Goal: Task Accomplishment & Management: Manage account settings

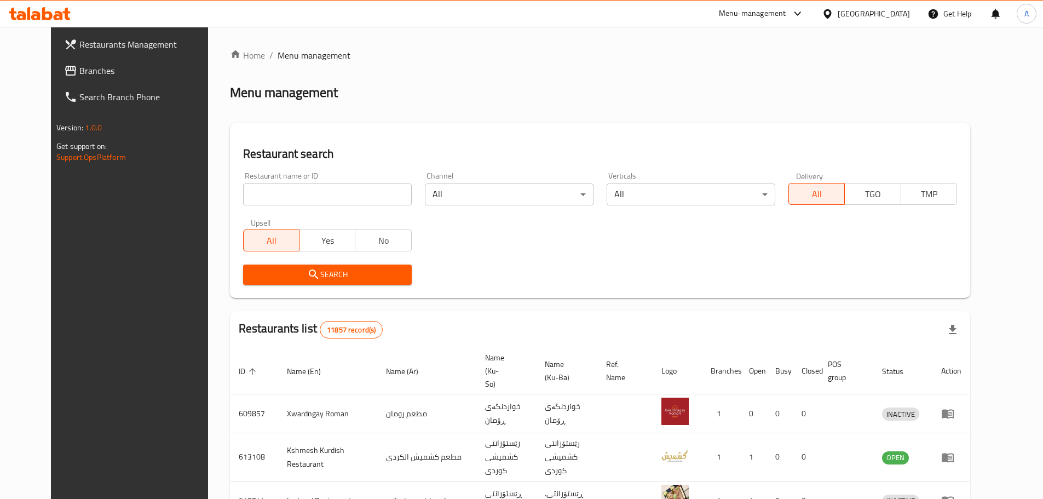
click at [305, 189] on input "search" at bounding box center [327, 194] width 169 height 22
type input "ط"
type input "كروشي"
click button "Search" at bounding box center [327, 274] width 169 height 20
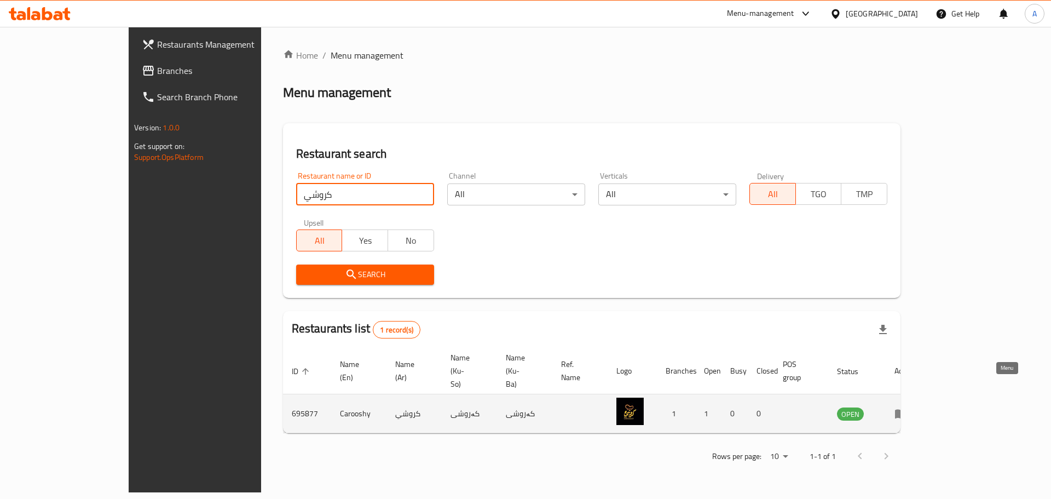
click at [908, 407] on icon "enhanced table" at bounding box center [901, 413] width 13 height 13
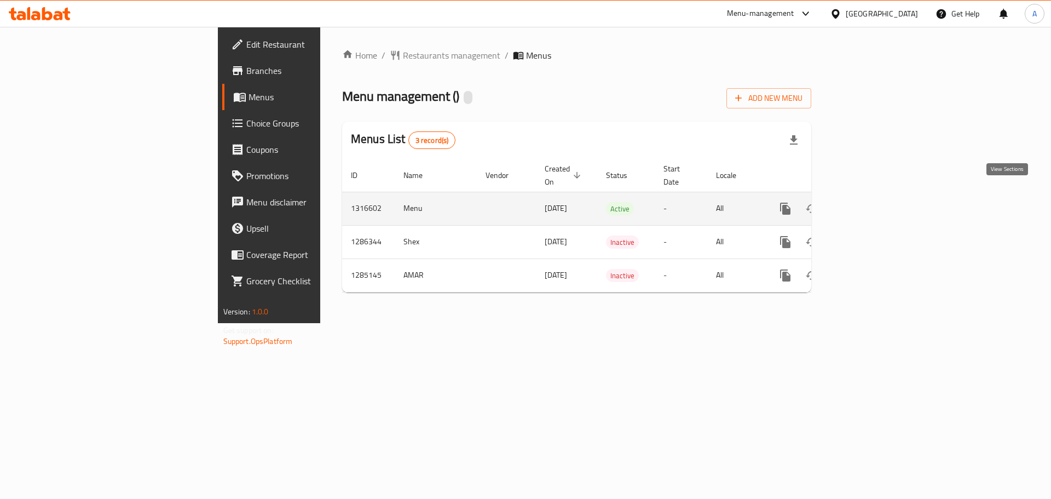
click at [878, 195] on link "enhanced table" at bounding box center [864, 208] width 26 height 26
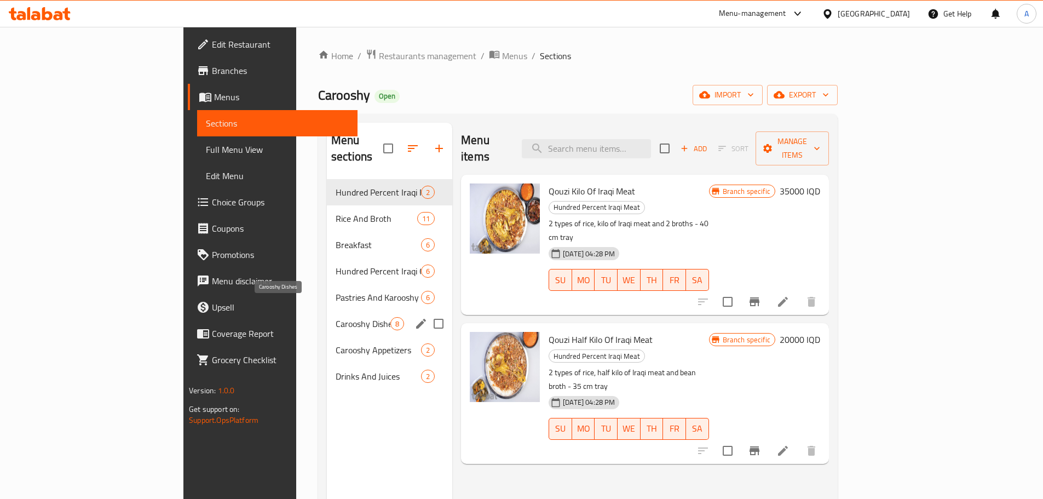
click at [336, 317] on span "Carooshy Dishes" at bounding box center [363, 323] width 55 height 13
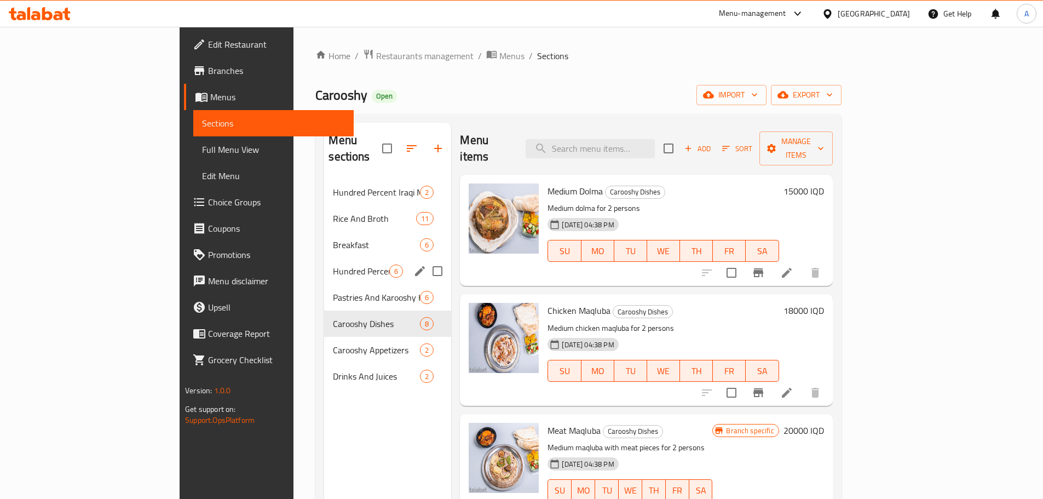
click at [324, 266] on div "Hundred Percent Iraqi Chicken 6" at bounding box center [387, 271] width 127 height 26
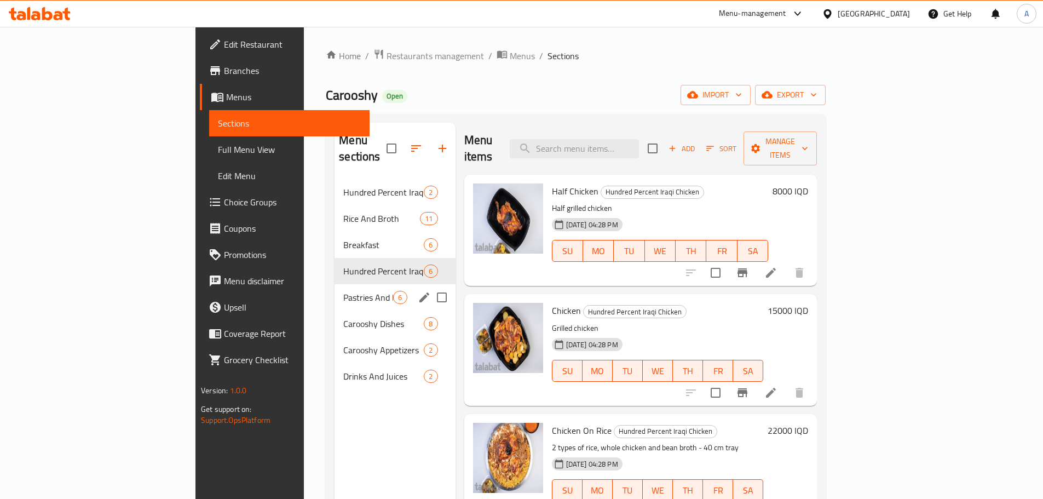
click at [334, 284] on div "Pastries And Karooshy Kebbeh 6" at bounding box center [394, 297] width 120 height 26
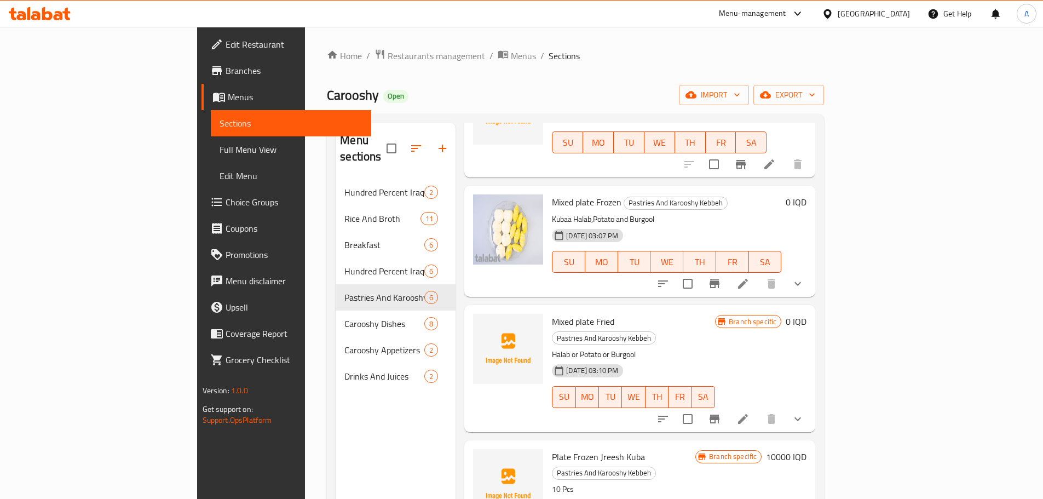
scroll to position [230, 0]
click at [54, 11] on icon at bounding box center [40, 13] width 62 height 13
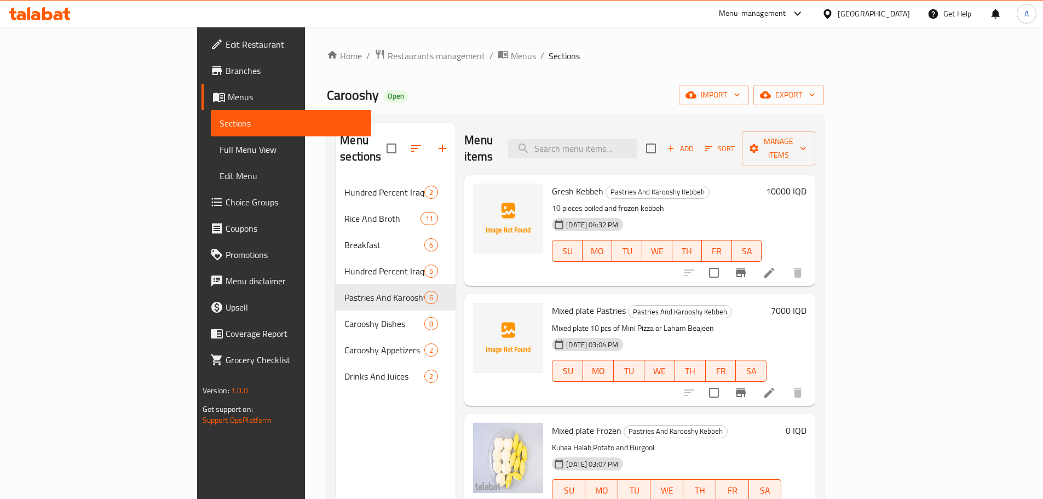
click at [37, 20] on div at bounding box center [40, 13] width 62 height 13
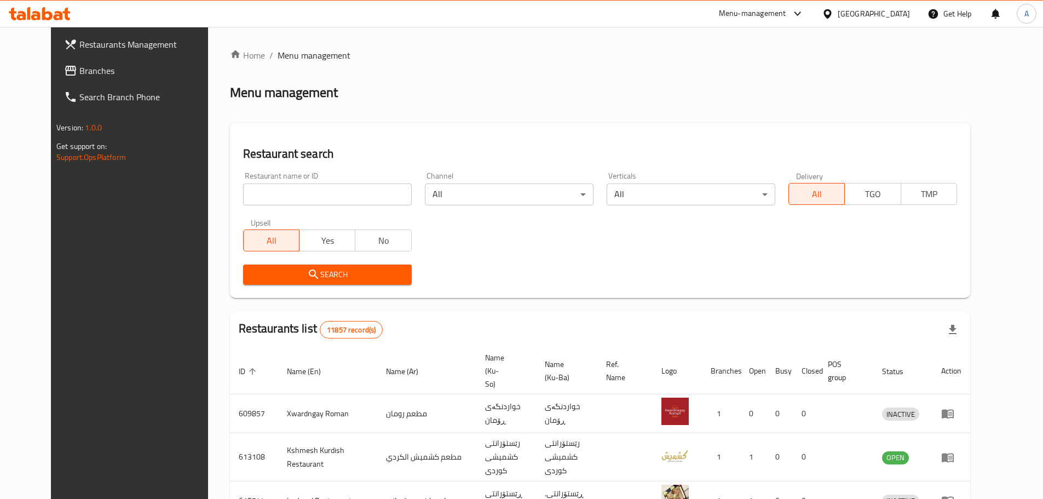
click at [298, 188] on input "search" at bounding box center [327, 194] width 169 height 22
click at [37, 3] on div at bounding box center [39, 14] width 79 height 22
click at [43, 11] on icon at bounding box center [47, 13] width 10 height 13
click at [263, 187] on input "search" at bounding box center [327, 194] width 169 height 22
paste input "666235"
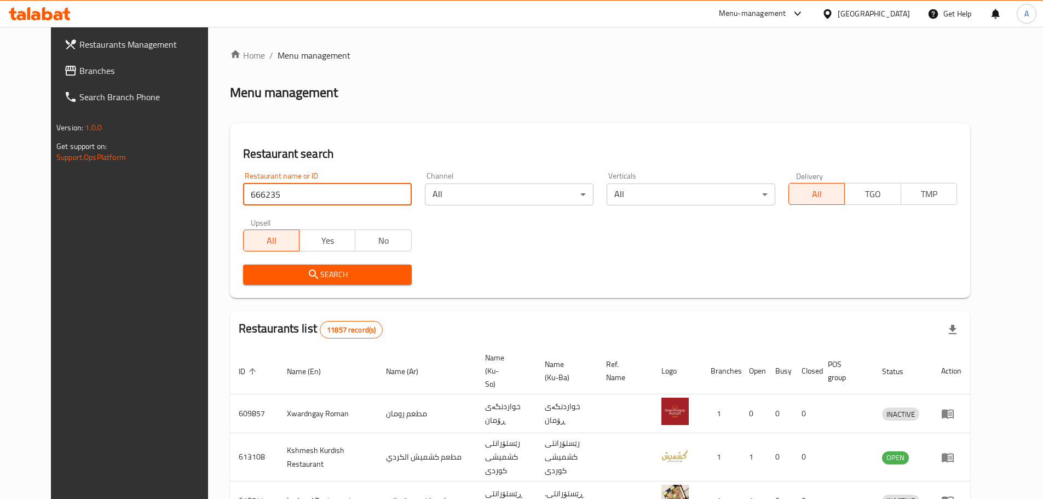
type input "666235"
click button "Search" at bounding box center [327, 274] width 169 height 20
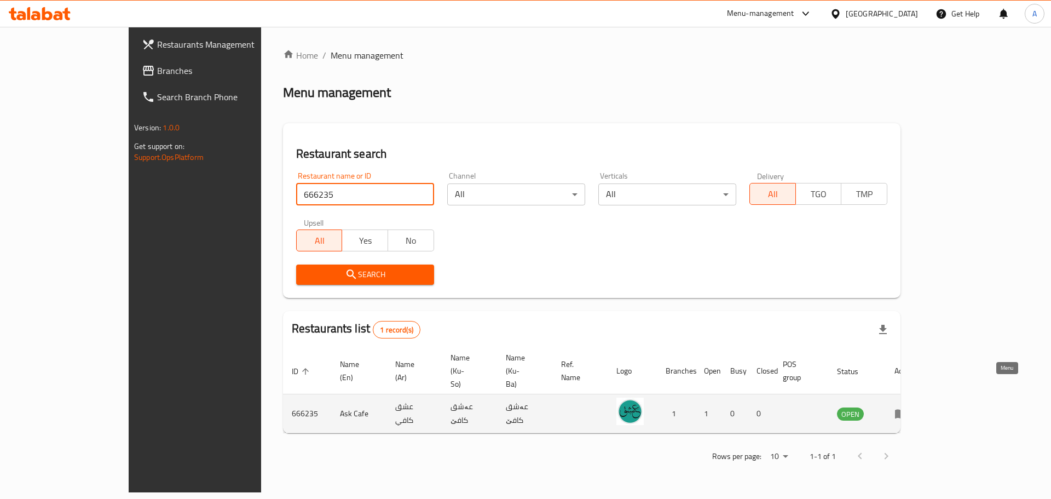
click at [907, 409] on icon "enhanced table" at bounding box center [901, 413] width 12 height 9
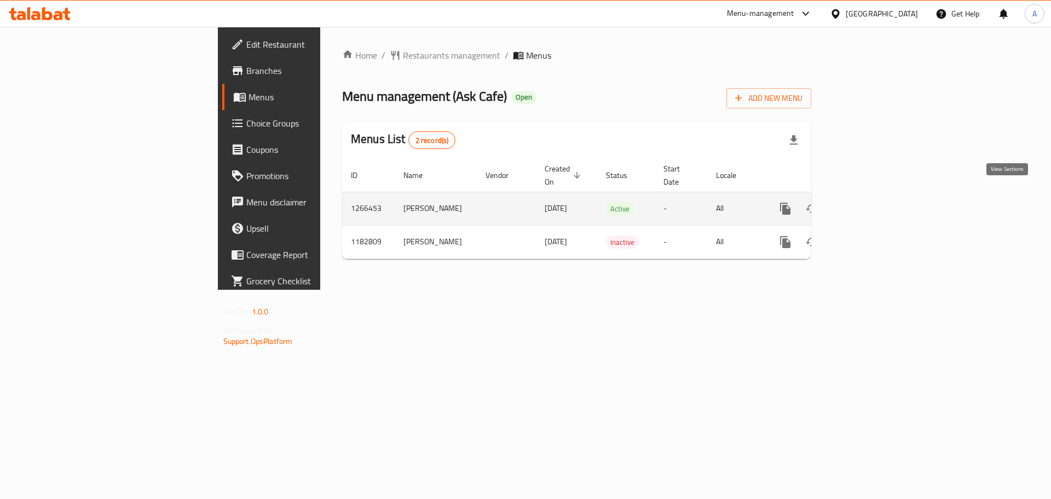
click at [871, 202] on icon "enhanced table" at bounding box center [864, 208] width 13 height 13
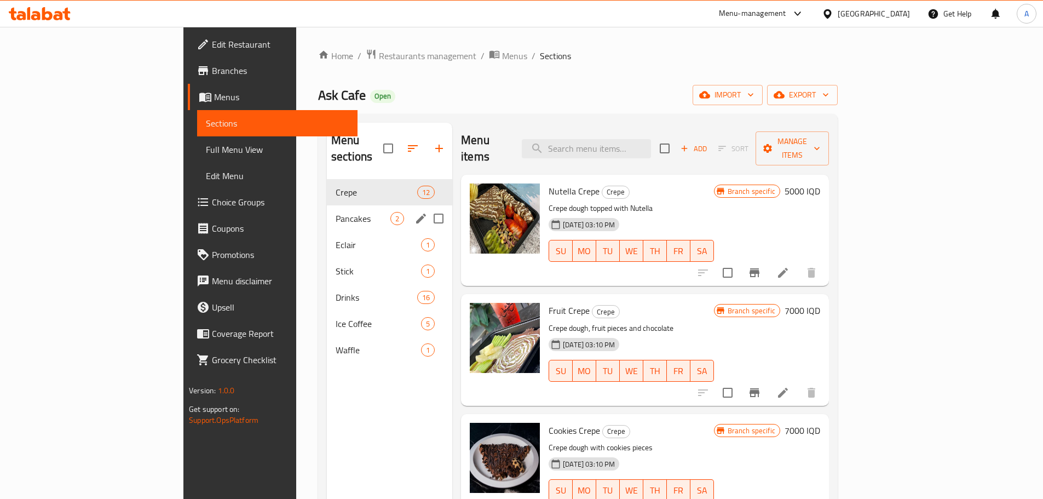
click at [327, 209] on div "Pancakes 2" at bounding box center [389, 218] width 125 height 26
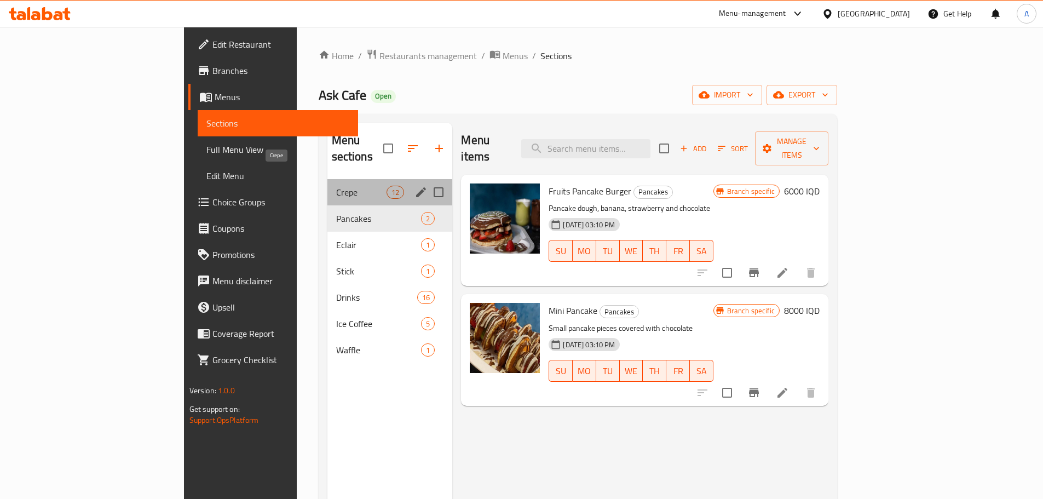
click at [336, 186] on span "Crepe" at bounding box center [361, 192] width 51 height 13
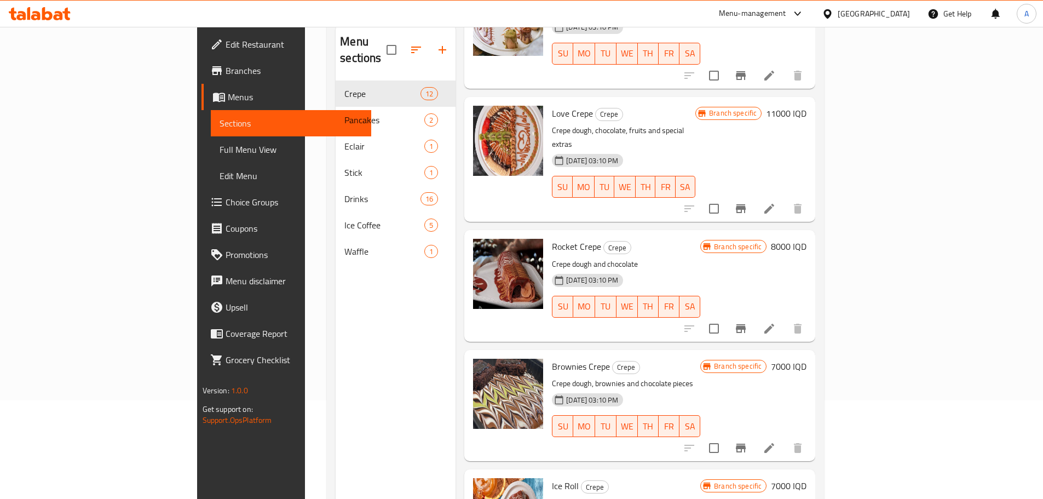
scroll to position [44, 0]
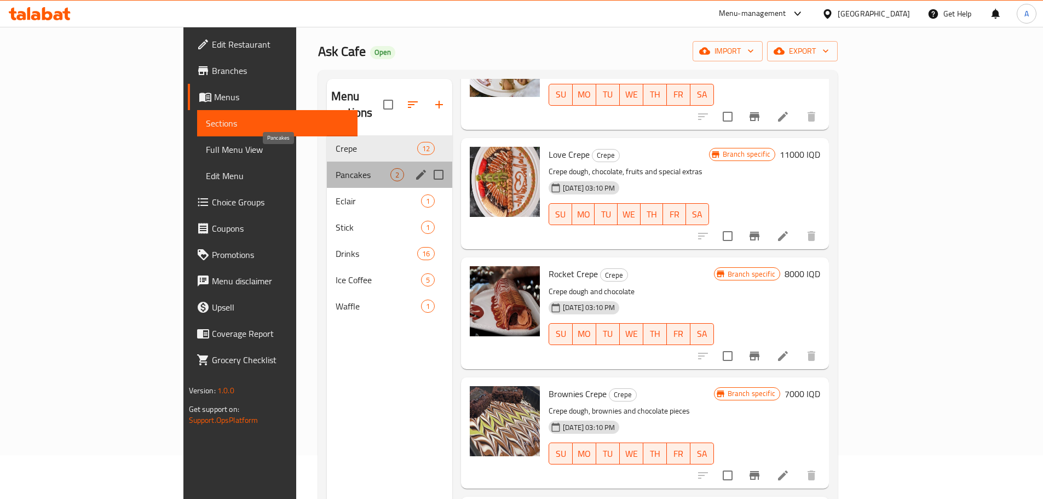
click at [336, 168] on span "Pancakes" at bounding box center [363, 174] width 55 height 13
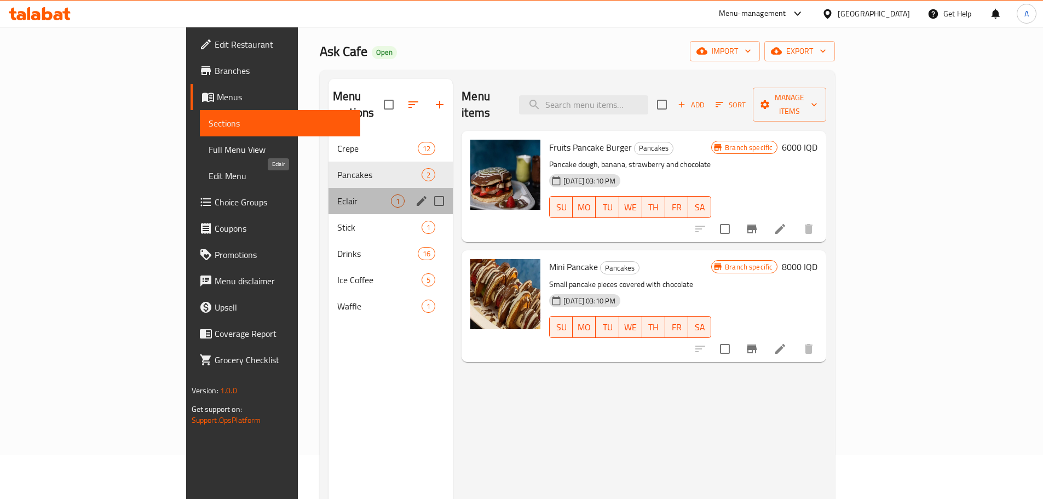
click at [337, 194] on span "Eclair" at bounding box center [364, 200] width 54 height 13
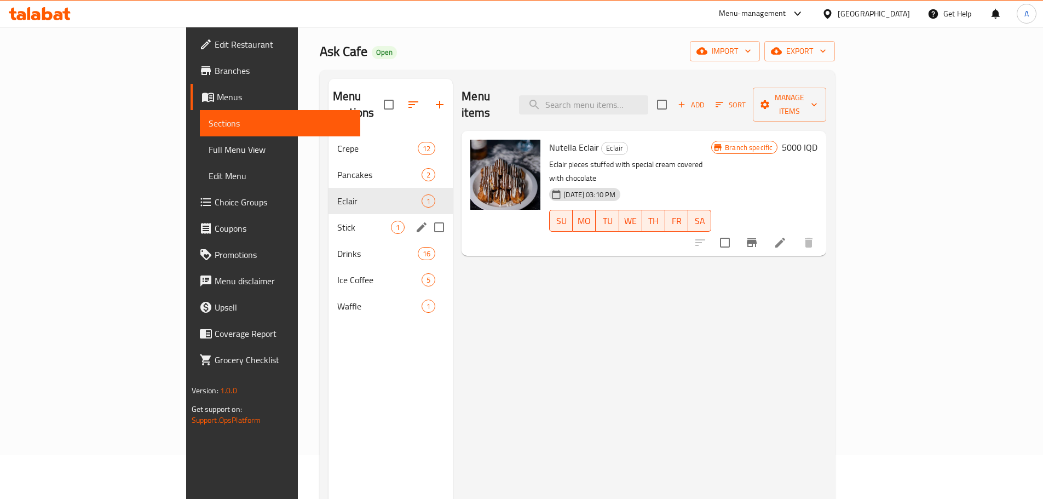
click at [328, 214] on div "Stick 1" at bounding box center [390, 227] width 124 height 26
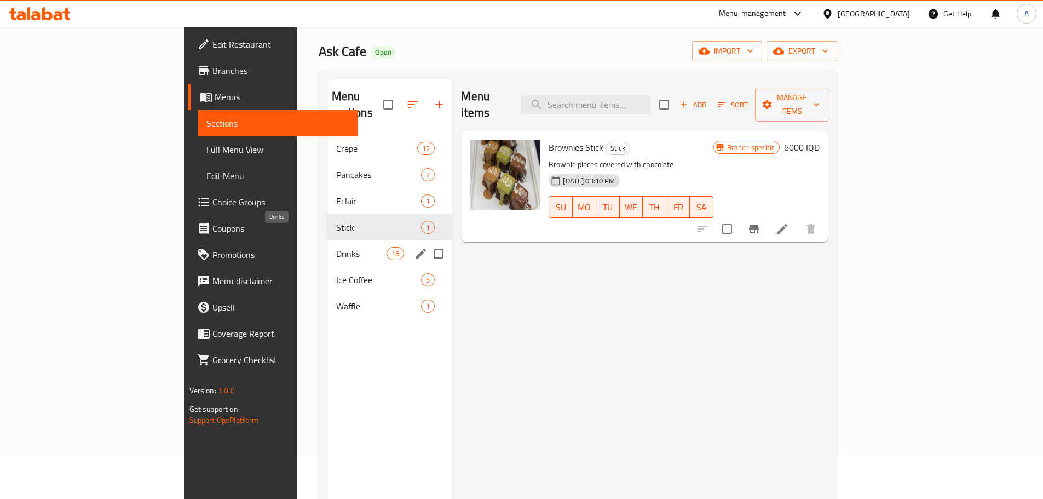
click at [336, 247] on span "Drinks" at bounding box center [361, 253] width 51 height 13
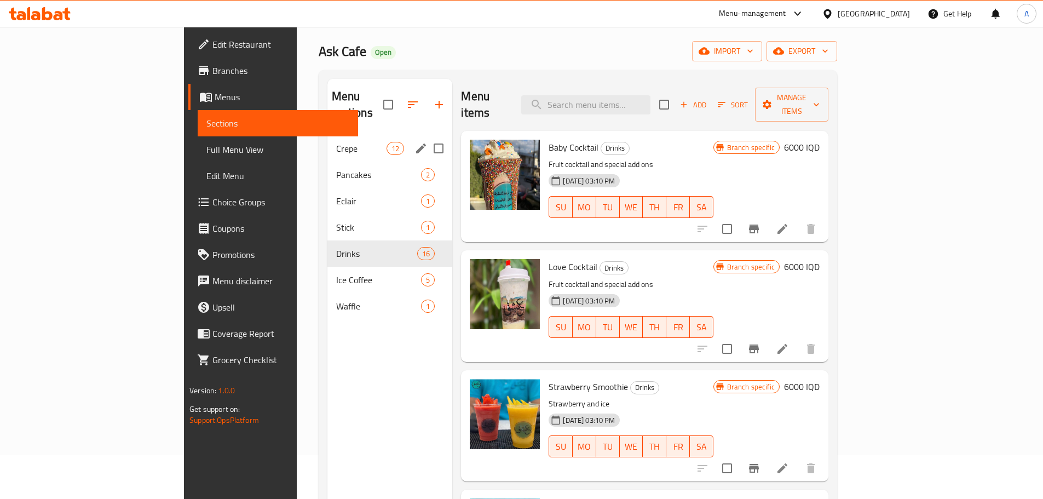
click at [327, 140] on div "Crepe 12" at bounding box center [389, 148] width 125 height 26
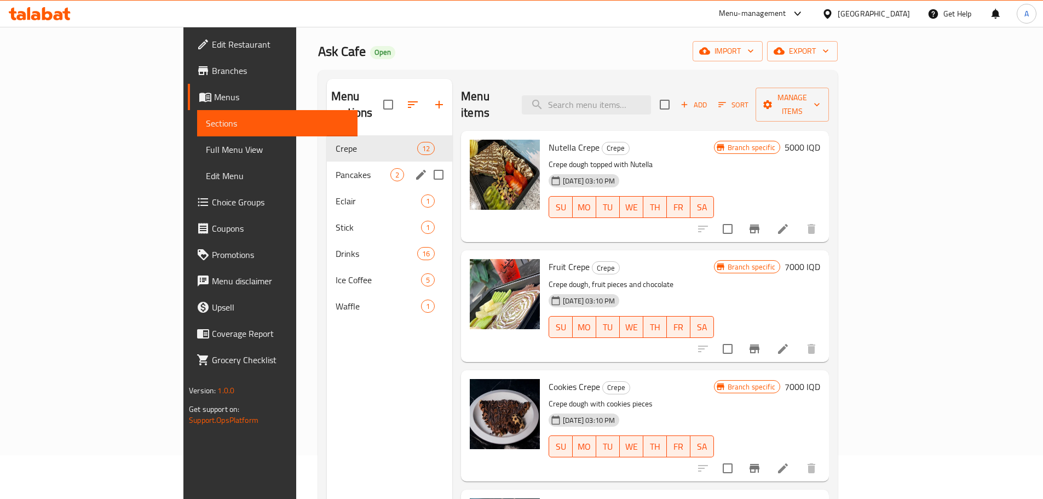
click at [327, 166] on div "Pancakes 2" at bounding box center [389, 174] width 125 height 26
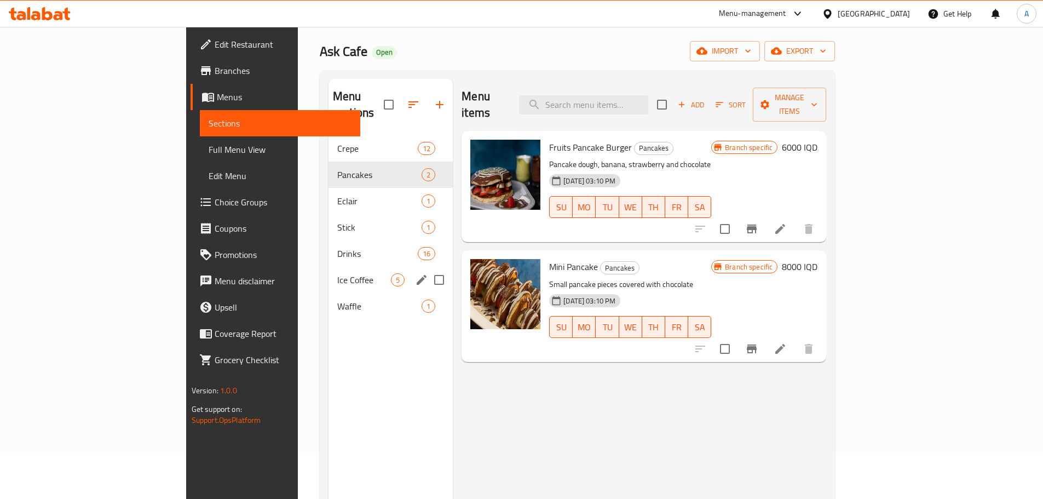
click at [337, 273] on span "Ice Coffee" at bounding box center [364, 279] width 54 height 13
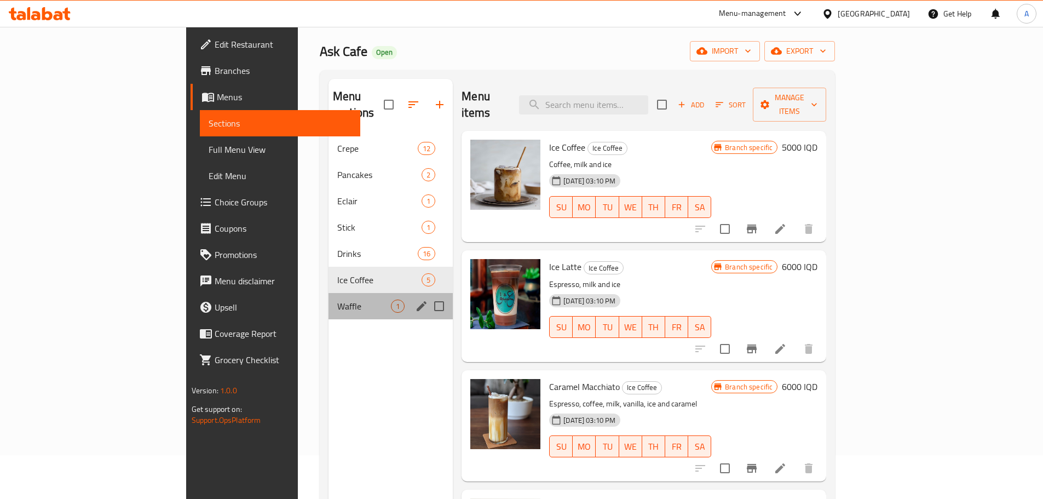
click at [328, 293] on div "Waffle 1" at bounding box center [390, 306] width 124 height 26
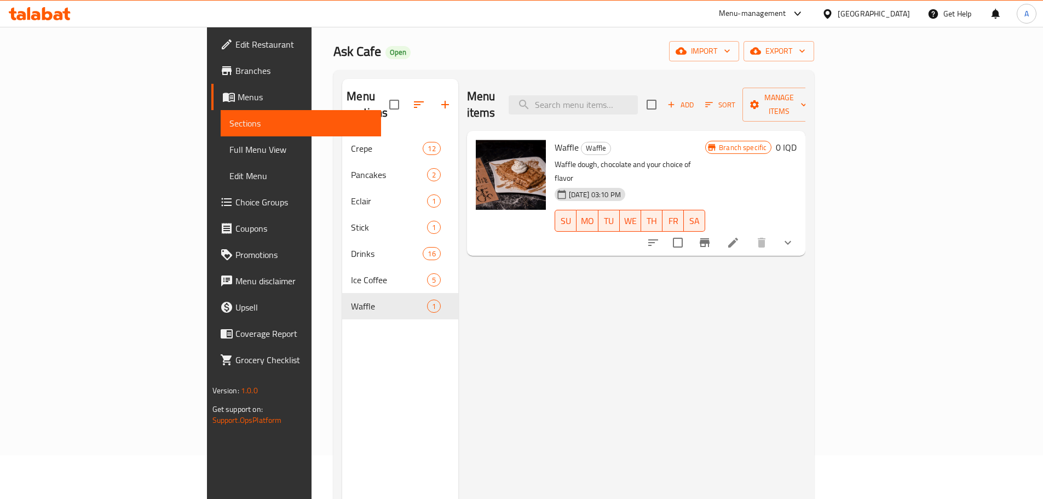
click at [748, 233] on li at bounding box center [733, 243] width 31 height 20
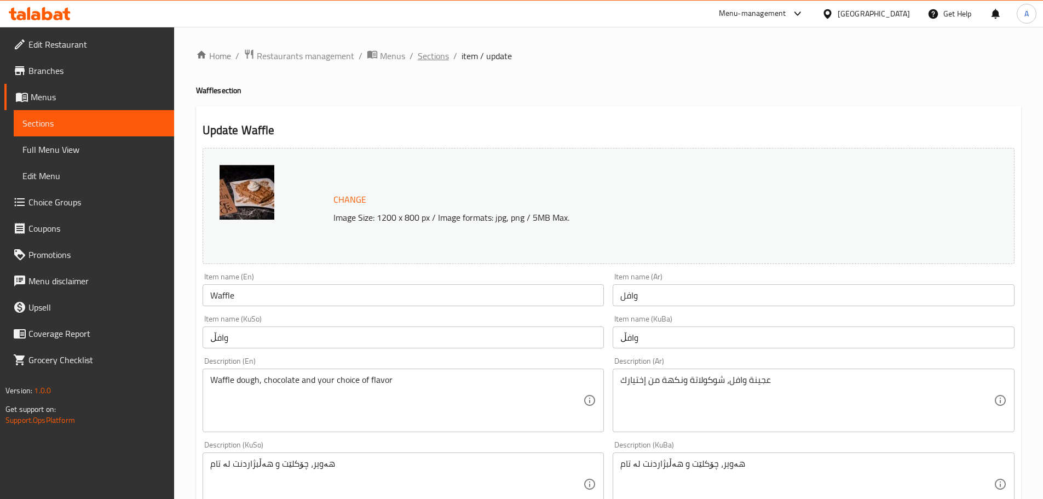
click at [420, 58] on span "Sections" at bounding box center [433, 55] width 31 height 13
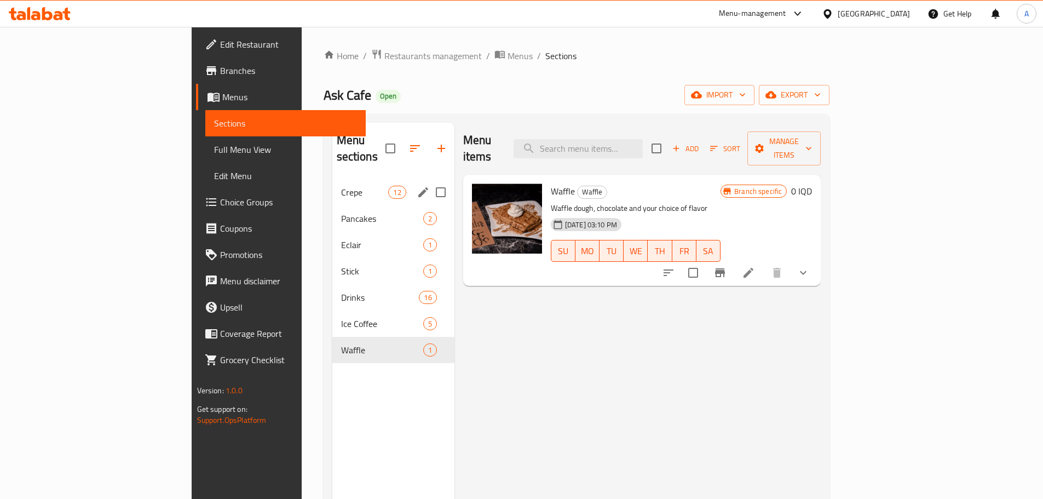
click at [332, 187] on div "Crepe 12" at bounding box center [393, 192] width 122 height 26
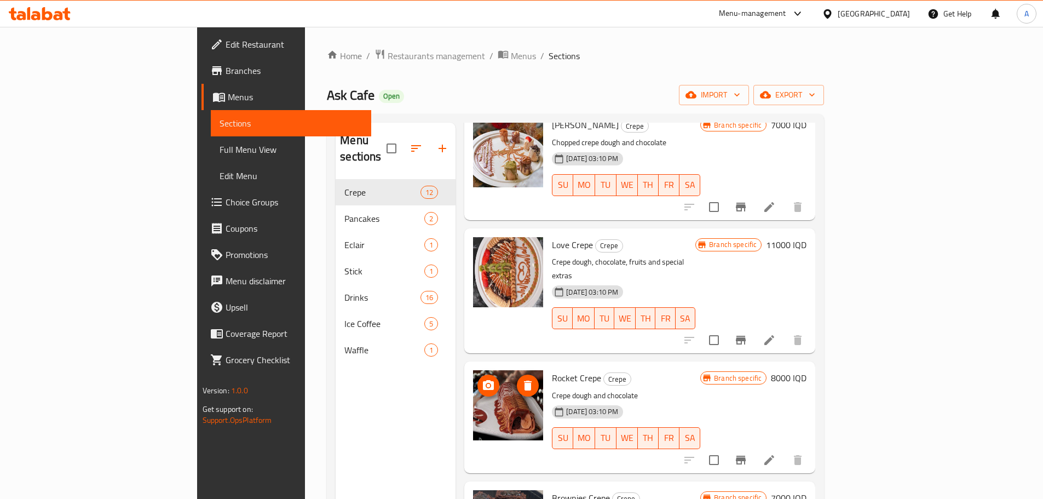
scroll to position [963, 0]
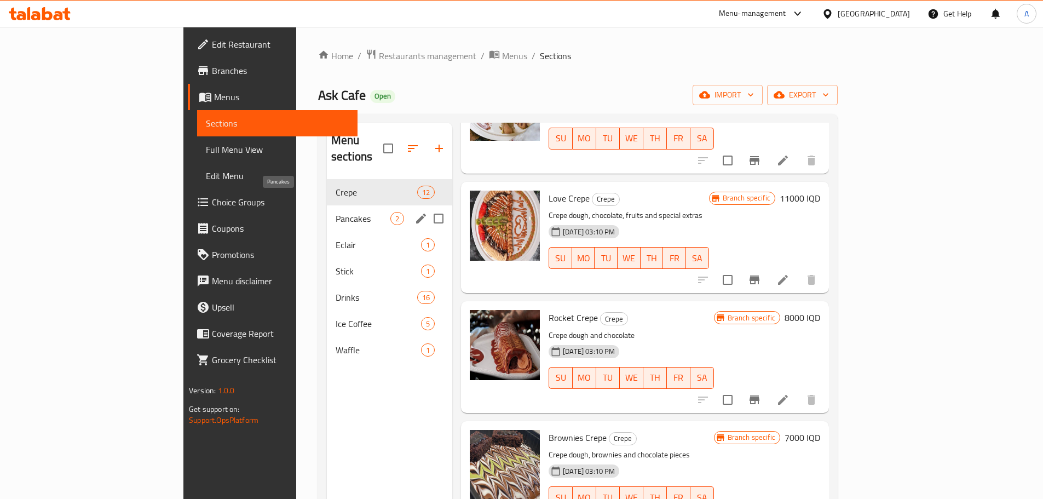
click at [336, 212] on span "Pancakes" at bounding box center [363, 218] width 55 height 13
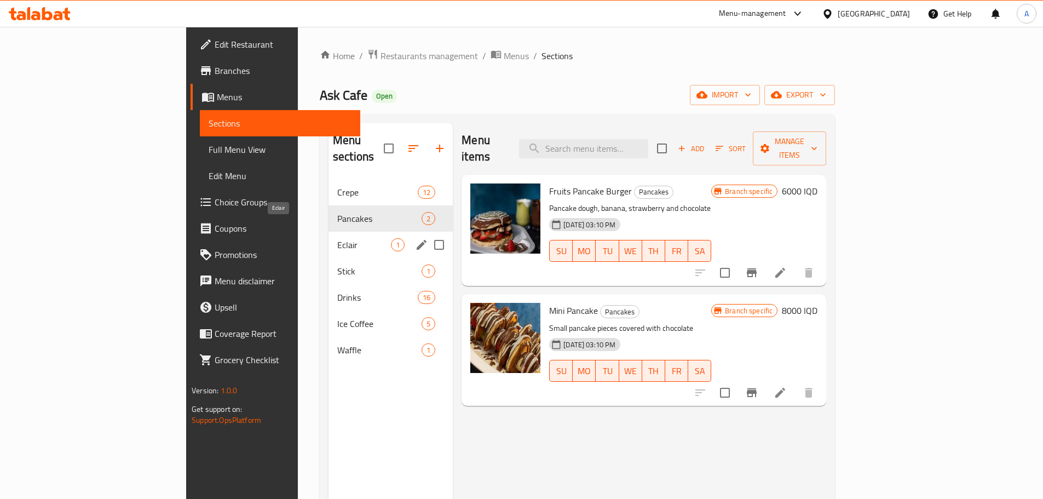
click at [337, 238] on span "Eclair" at bounding box center [364, 244] width 54 height 13
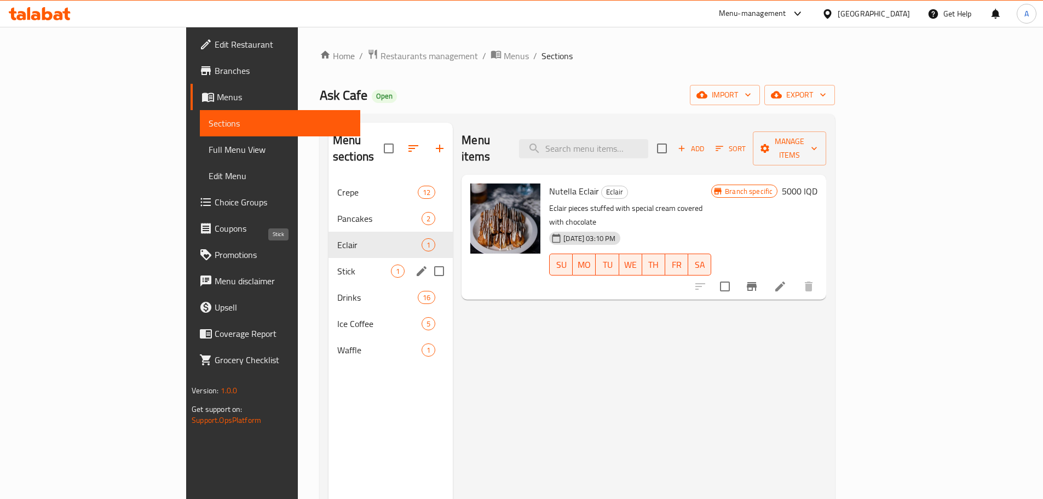
click at [337, 264] on span "Stick" at bounding box center [364, 270] width 54 height 13
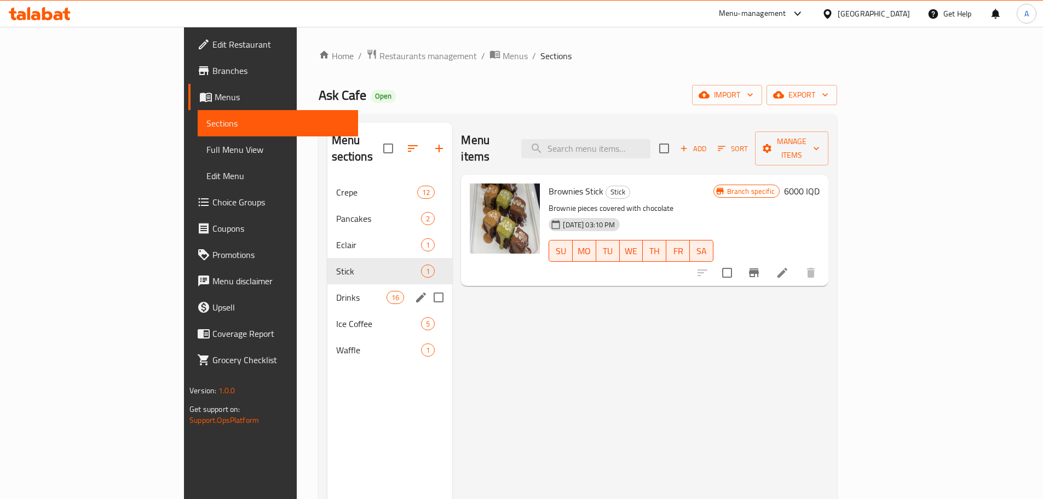
click at [327, 291] on div "Drinks 16" at bounding box center [389, 297] width 125 height 26
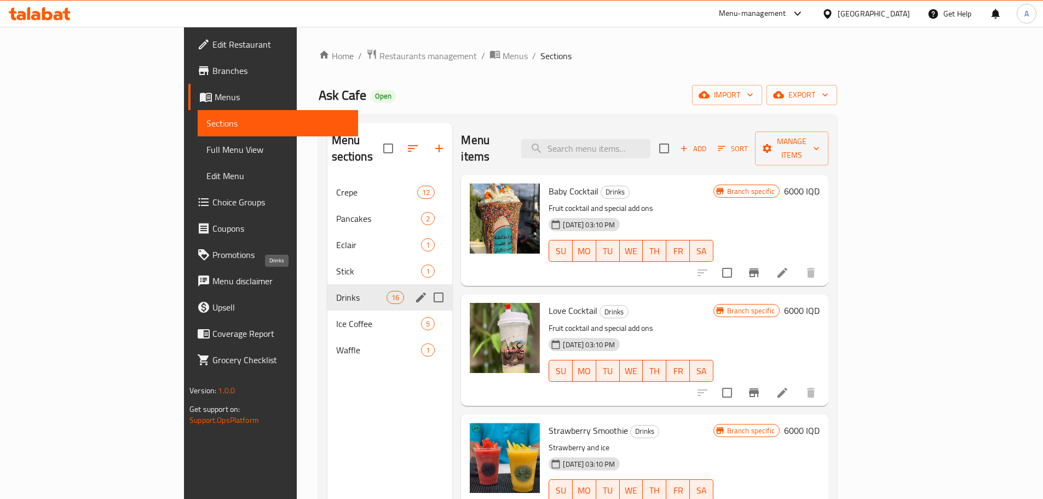
click at [336, 291] on span "Drinks" at bounding box center [361, 297] width 51 height 13
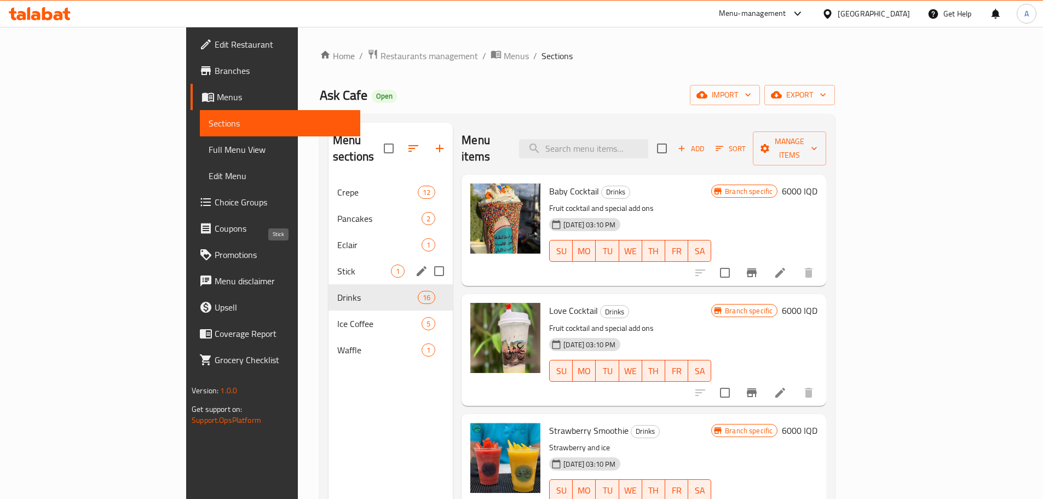
click at [337, 264] on span "Stick" at bounding box center [364, 270] width 54 height 13
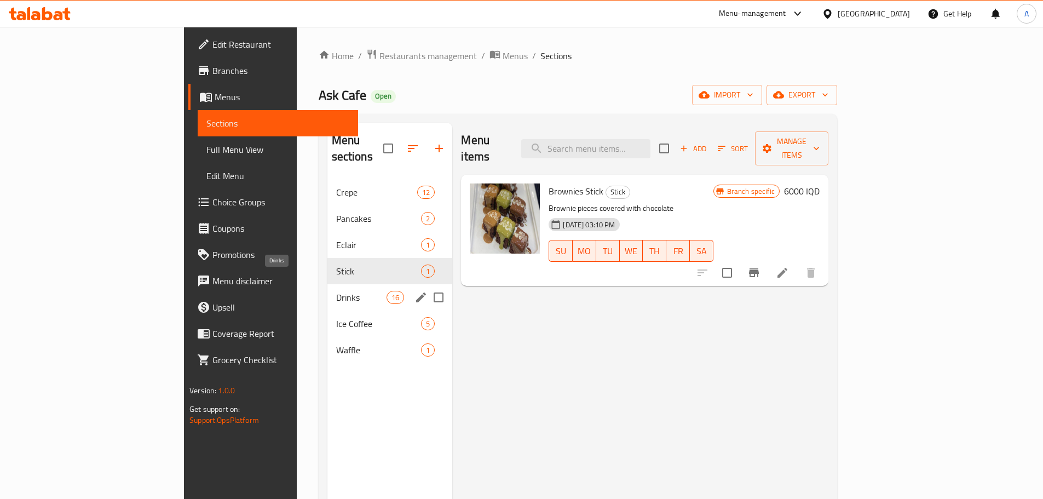
click at [336, 291] on span "Drinks" at bounding box center [361, 297] width 51 height 13
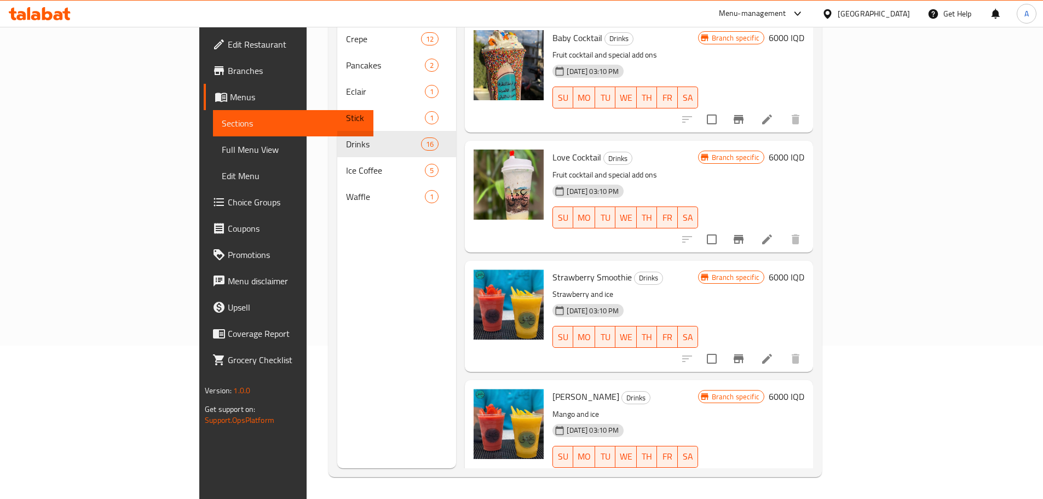
click at [48, 16] on icon at bounding box center [40, 13] width 62 height 13
